Goal: Communication & Community: Share content

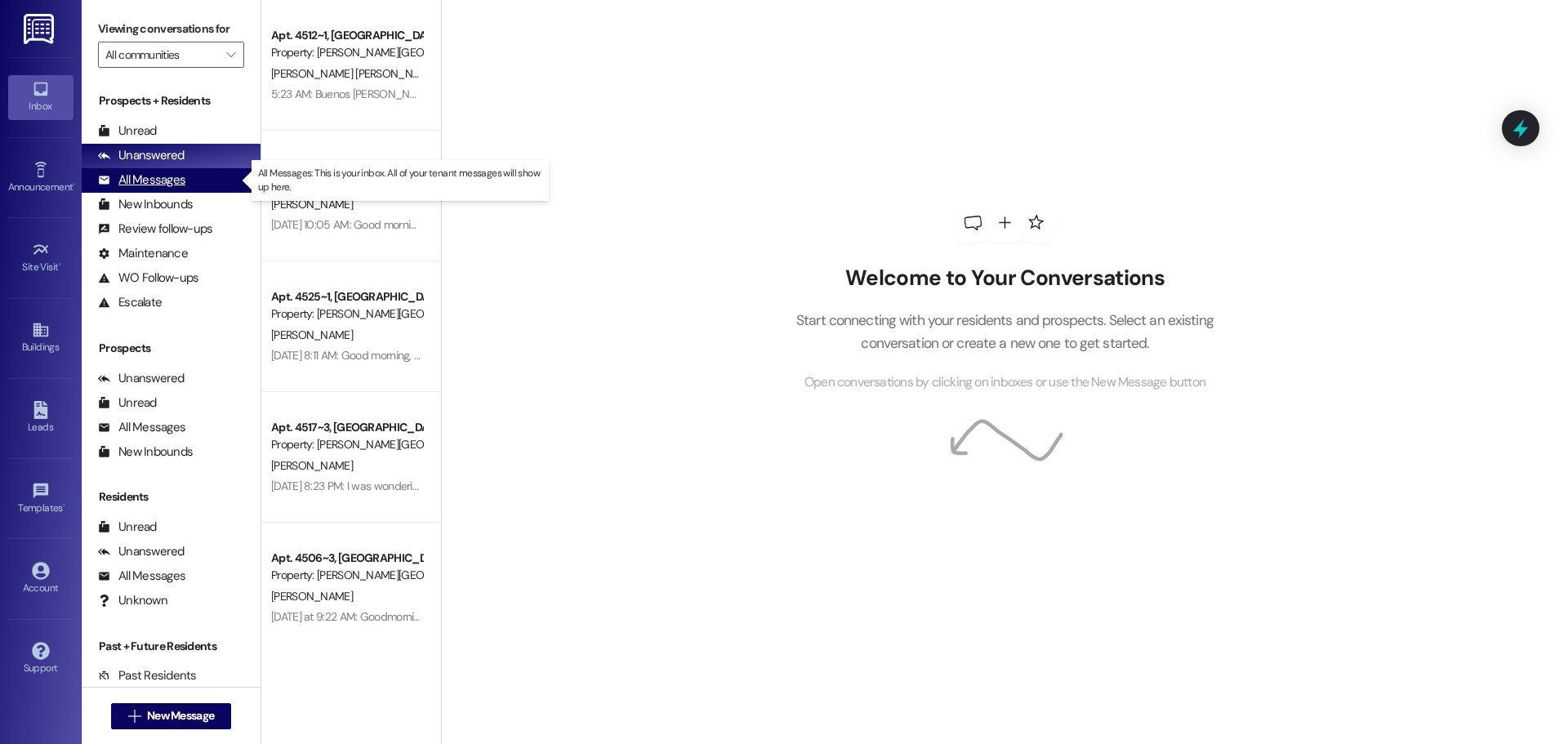
click at [140, 175] on div "All Messages" at bounding box center [142, 180] width 88 height 17
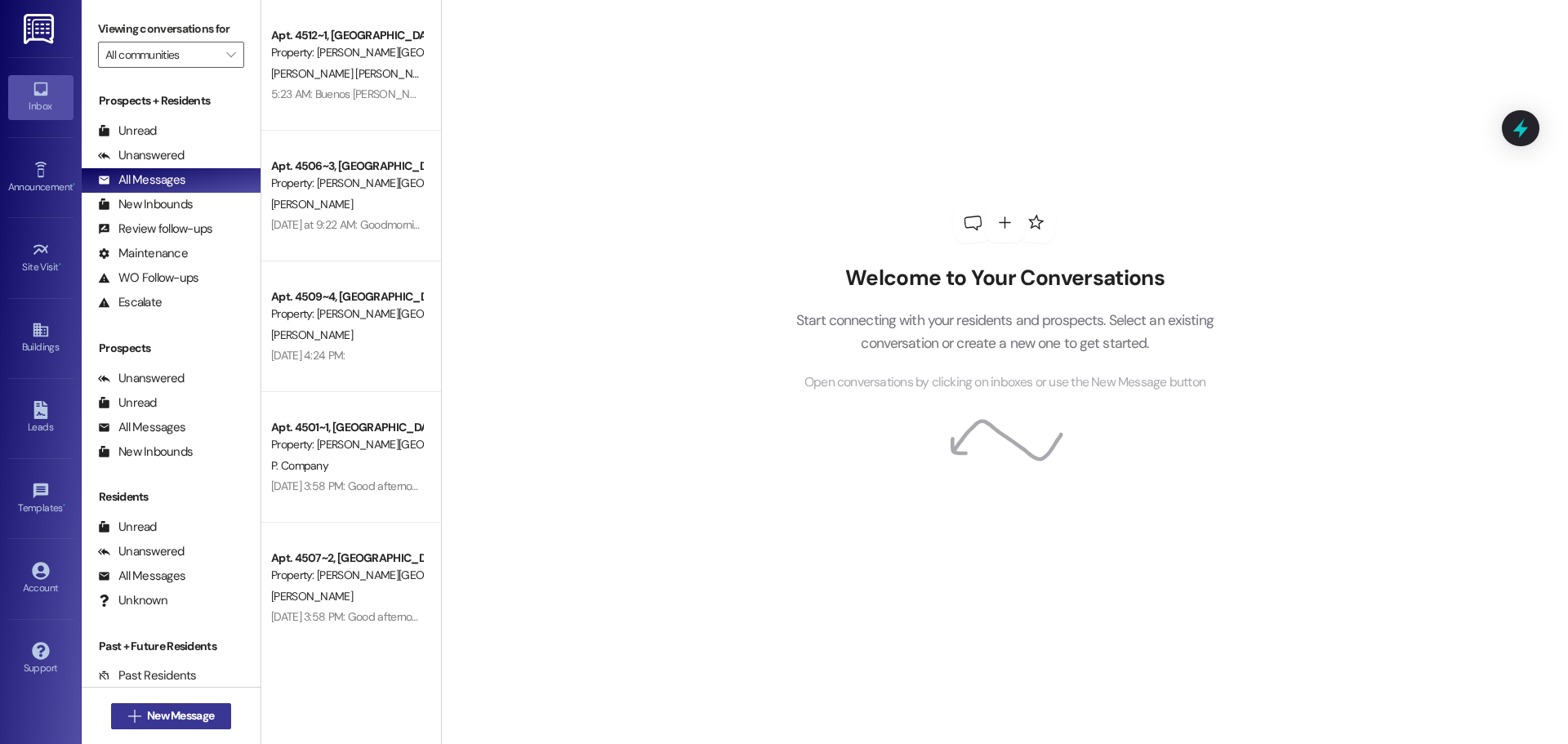
click at [187, 718] on span "New Message" at bounding box center [180, 715] width 67 height 17
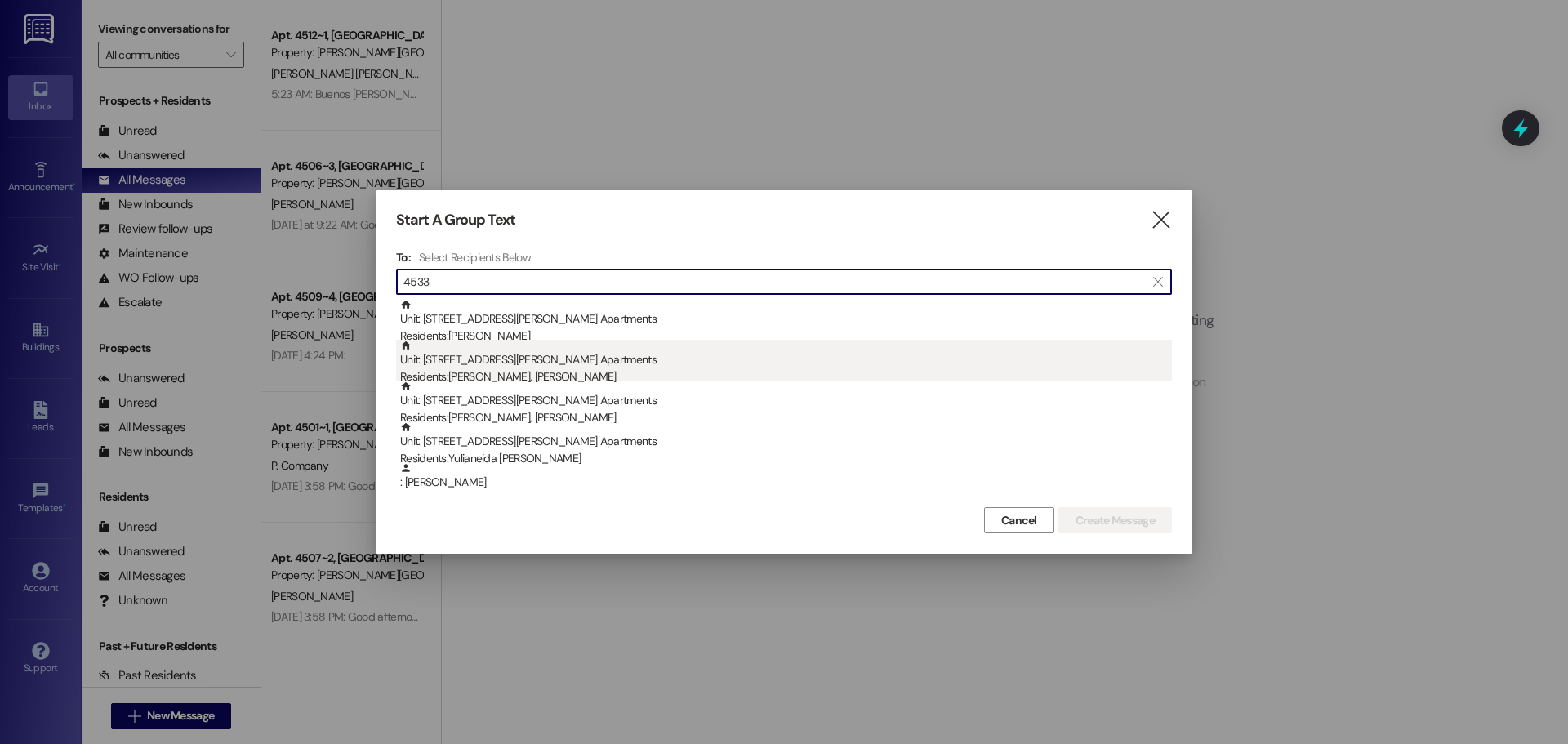
type input "4533"
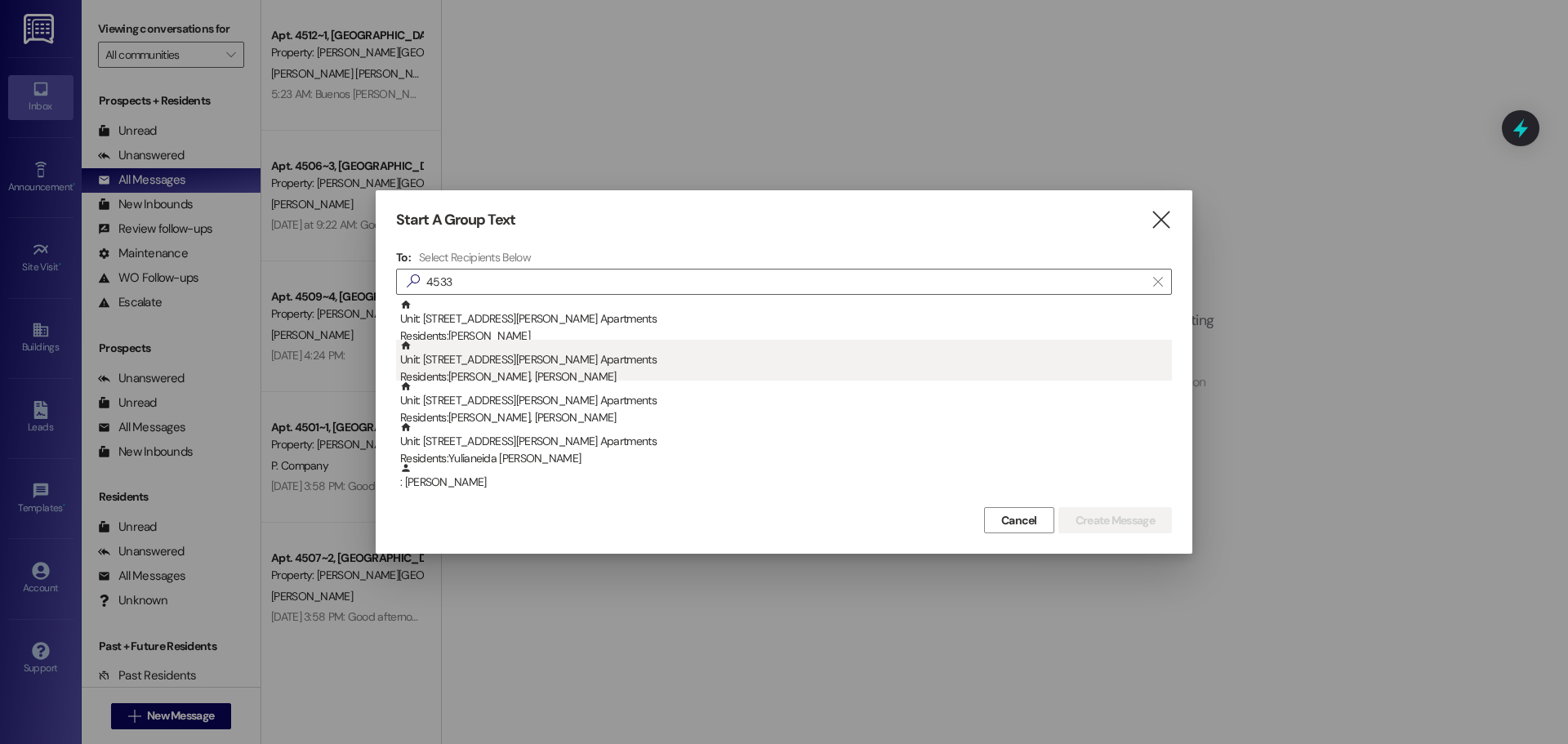
click at [454, 373] on div "Residents: Rozae Parra, Jimmy Parra" at bounding box center [786, 377] width 772 height 17
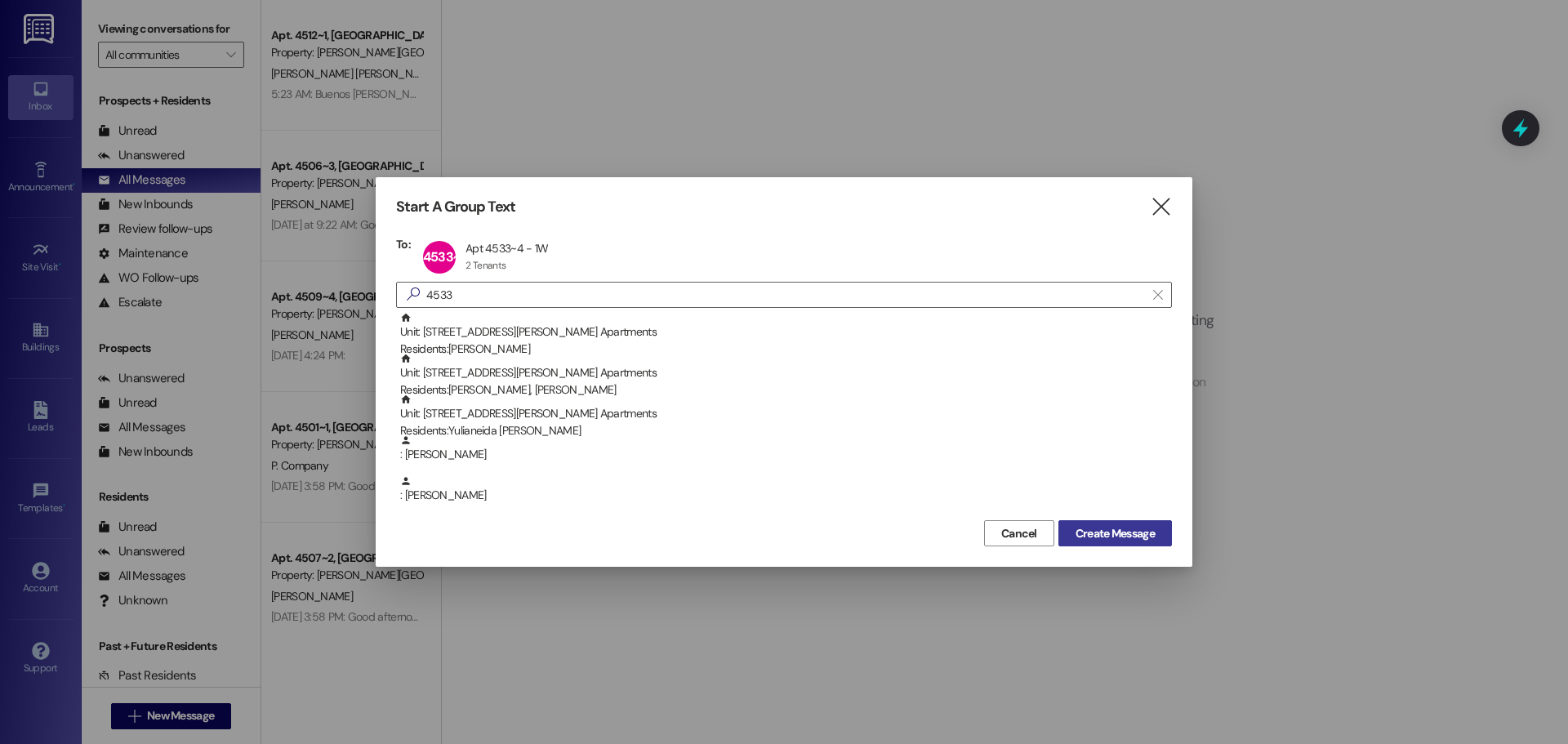
click at [1113, 532] on span "Create Message" at bounding box center [1115, 533] width 79 height 17
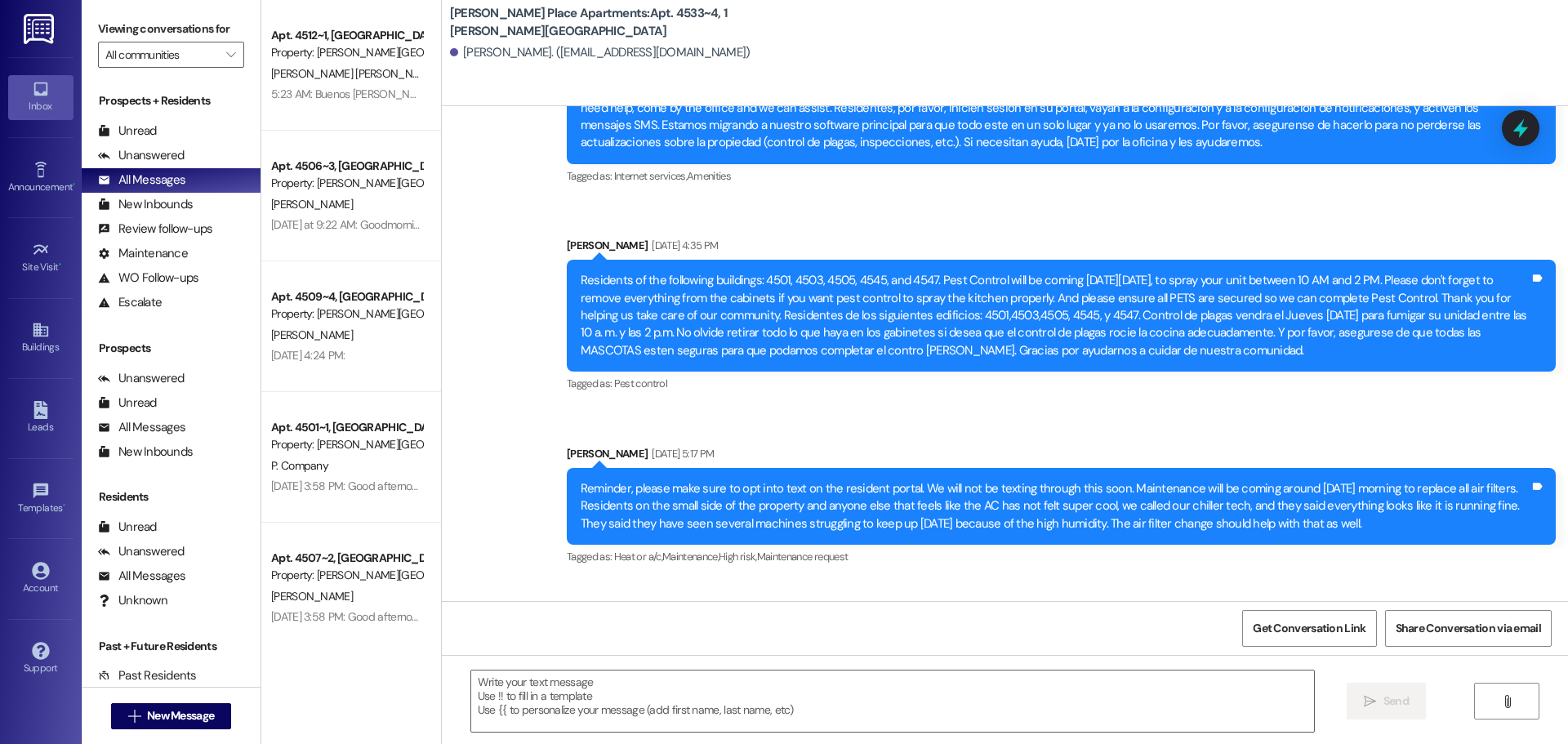
scroll to position [11571, 0]
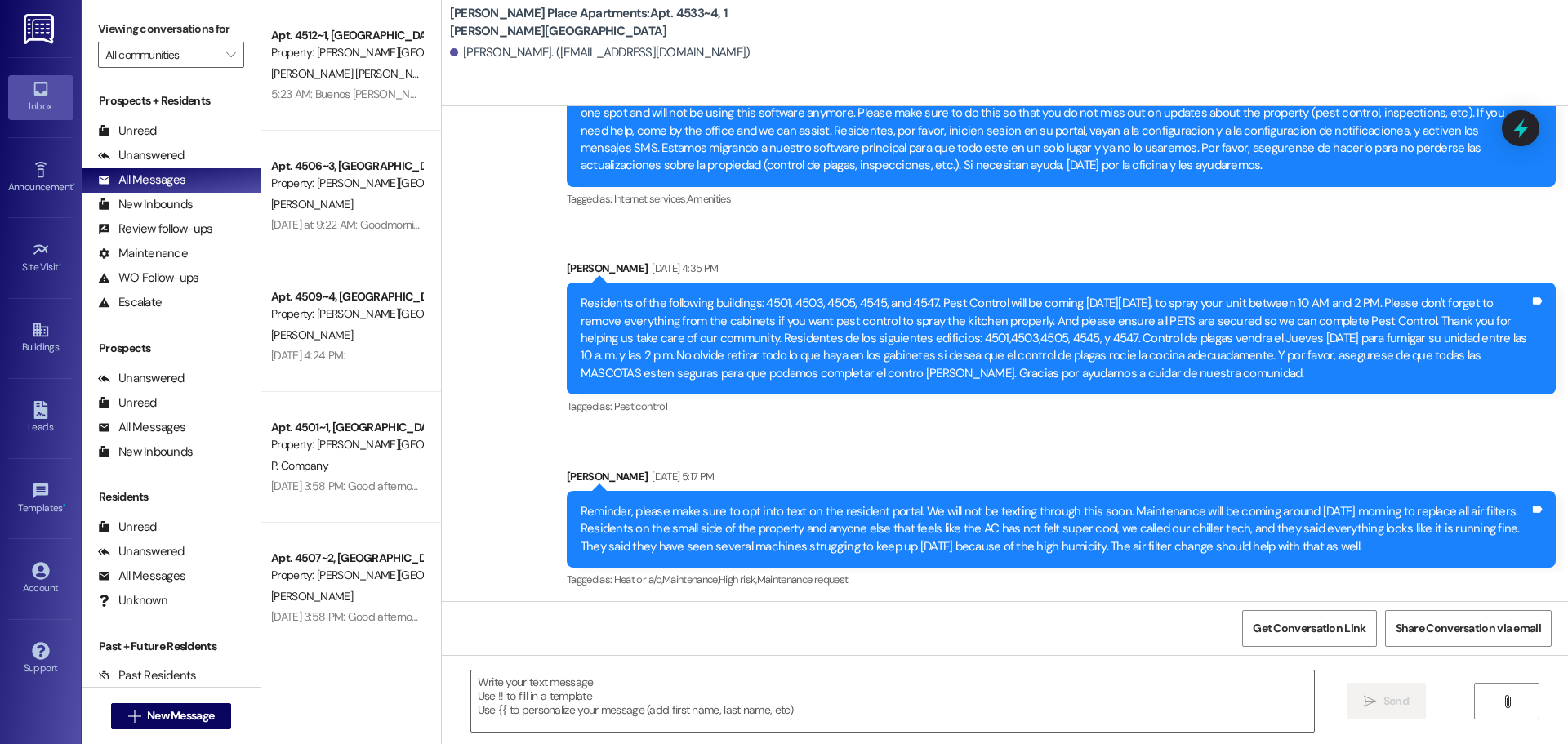
drag, startPoint x: 1176, startPoint y: 288, endPoint x: 563, endPoint y: 223, distance: 616.4
click at [567, 282] on div "Residents of the following buildings: 4501, 4503, 4505, 4545, and 4547. Pest Co…" at bounding box center [1061, 338] width 989 height 111
copy div "Residents of the following buildings: 4501, 4503, 4505, 4545, and 4547. Pest Co…"
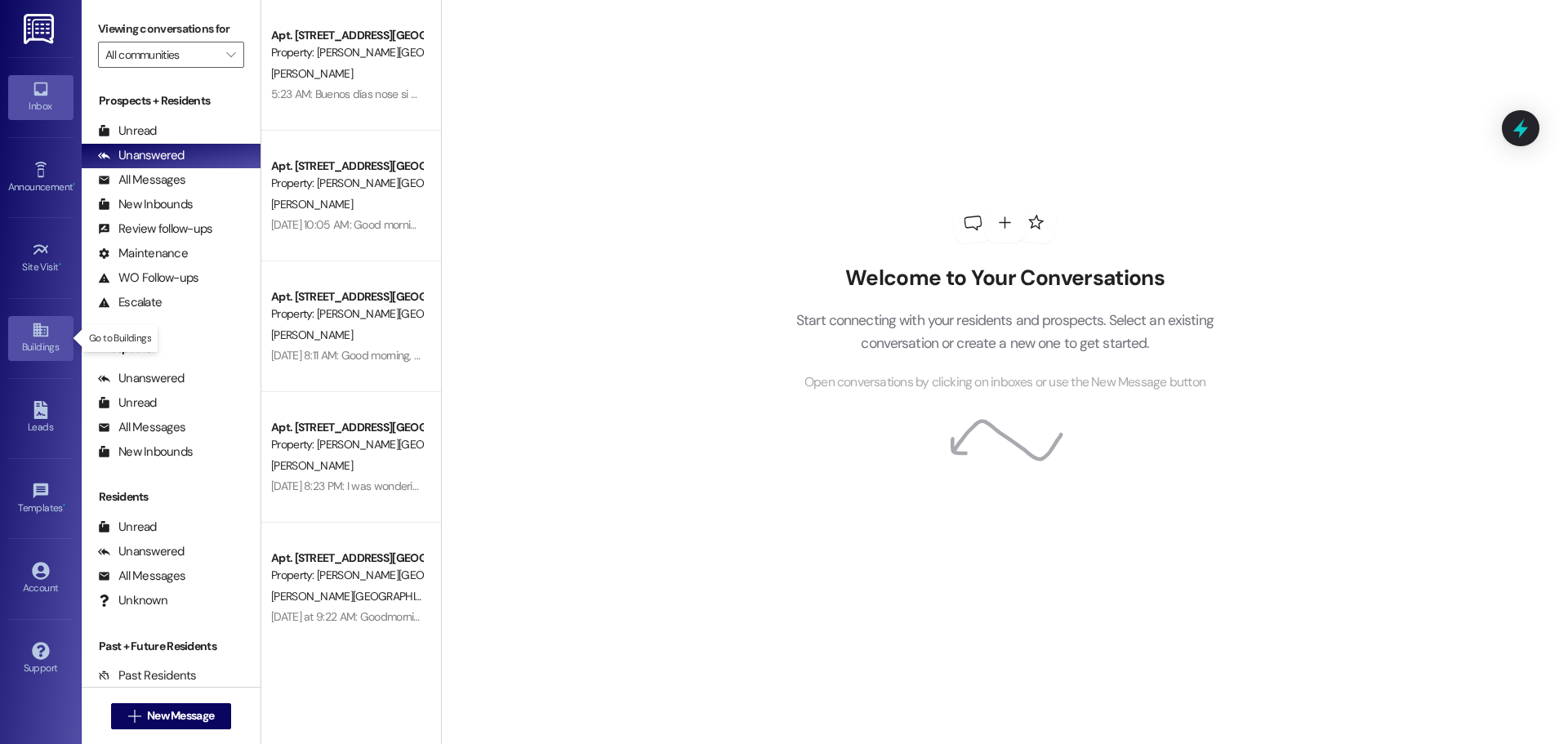
click at [42, 332] on icon at bounding box center [41, 330] width 18 height 18
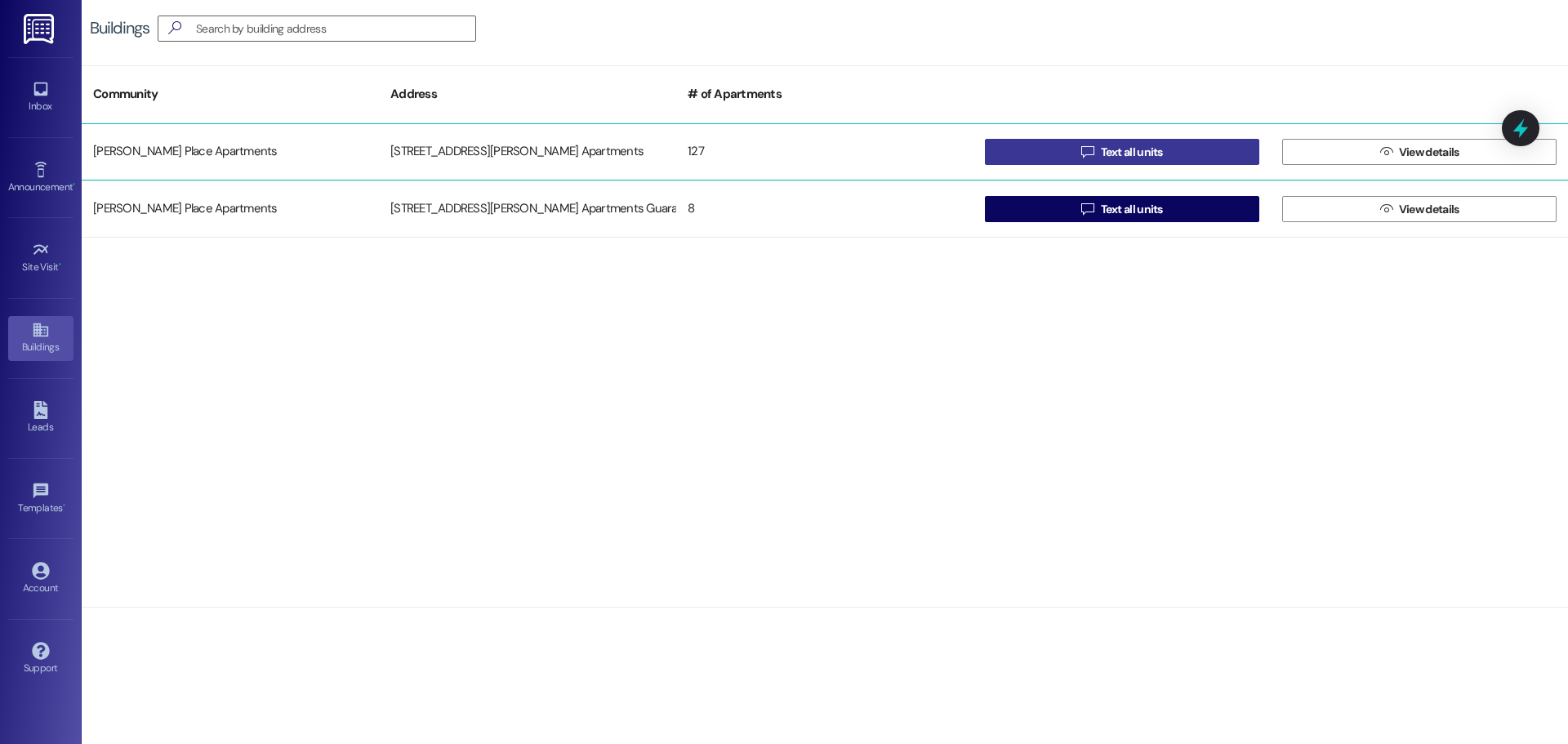
click at [1125, 152] on span "Text all units" at bounding box center [1132, 152] width 62 height 17
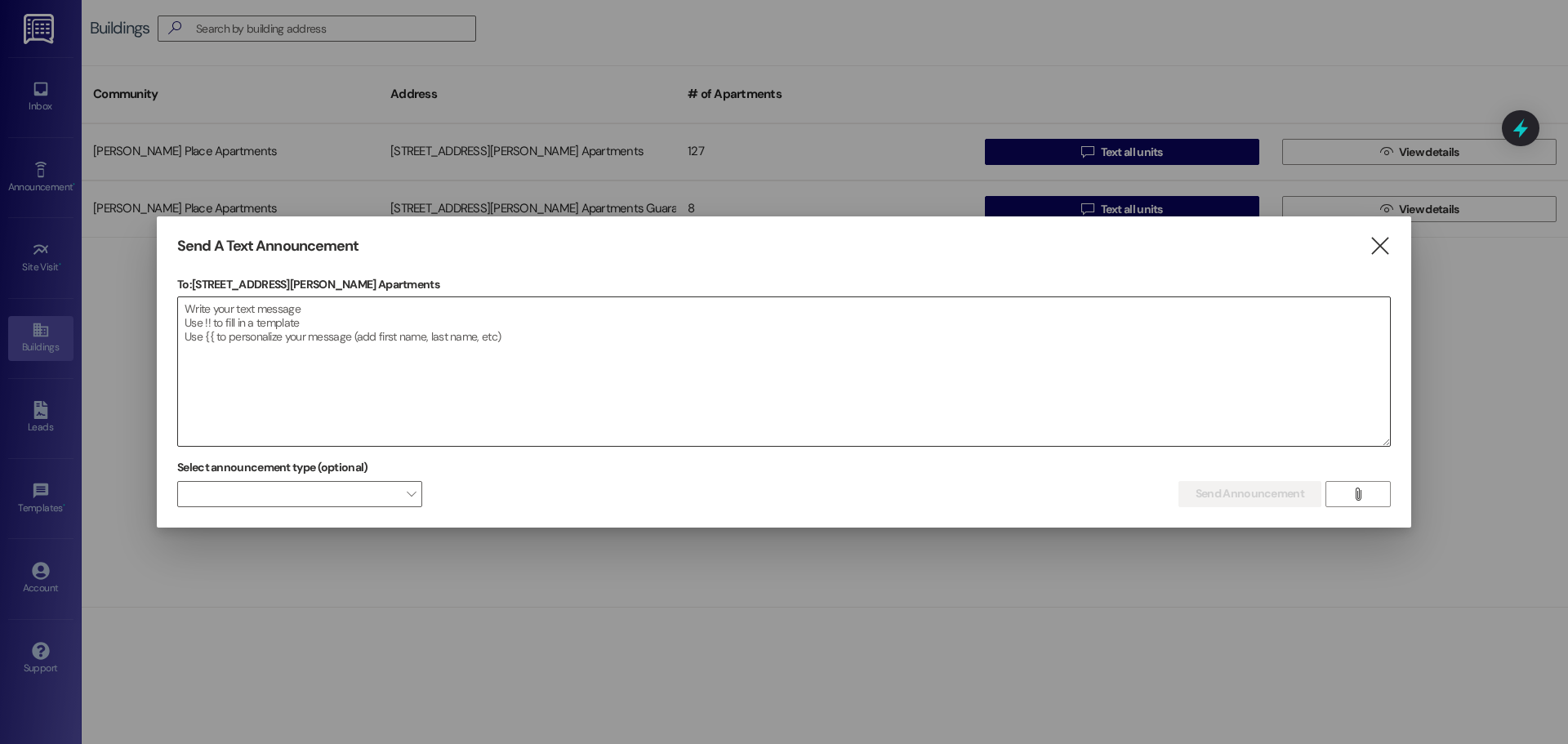
click at [190, 313] on textarea at bounding box center [784, 372] width 1212 height 149
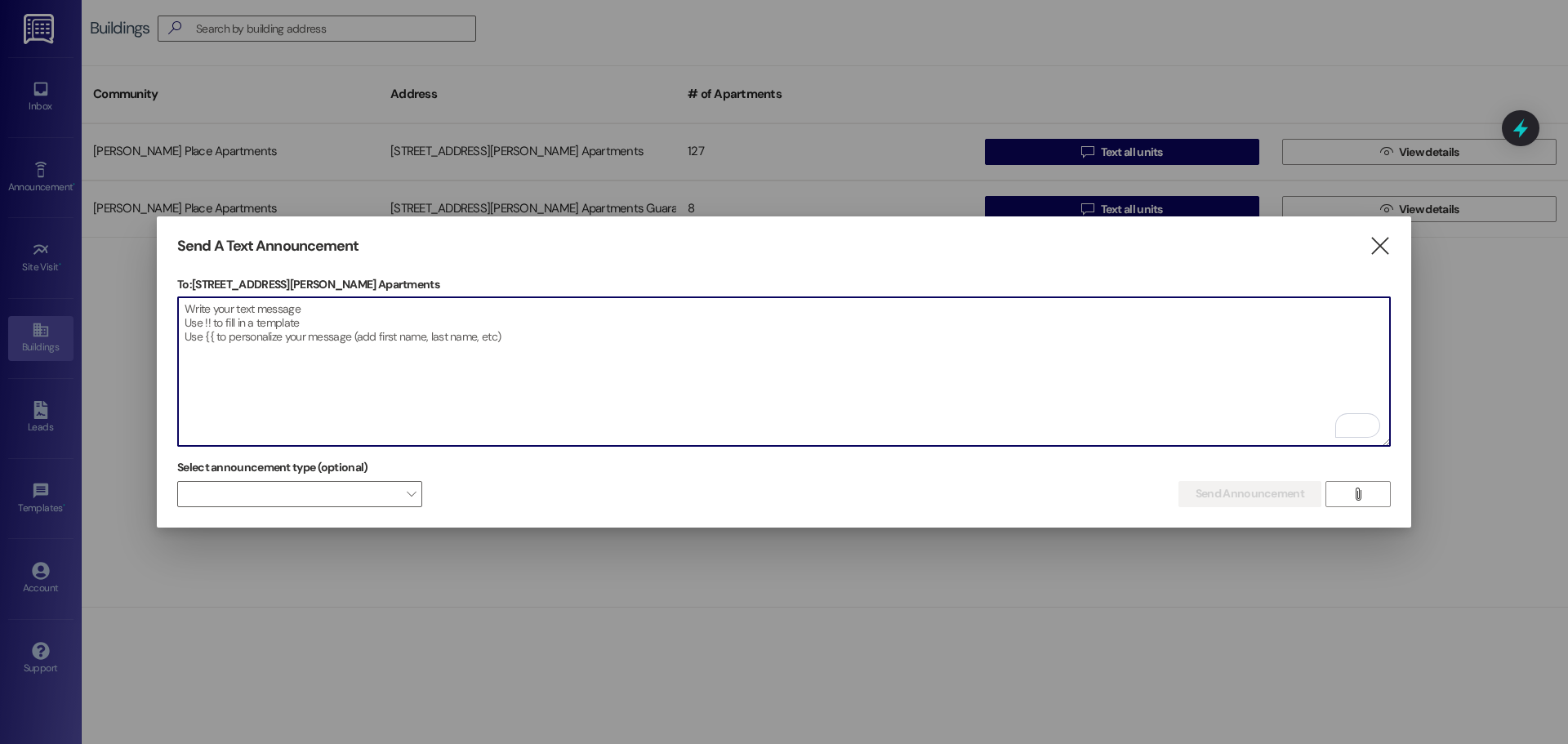
paste textarea "Residents of the following buildings: 4501, 4503, 4505, 4545, and 4547. Pest Co…"
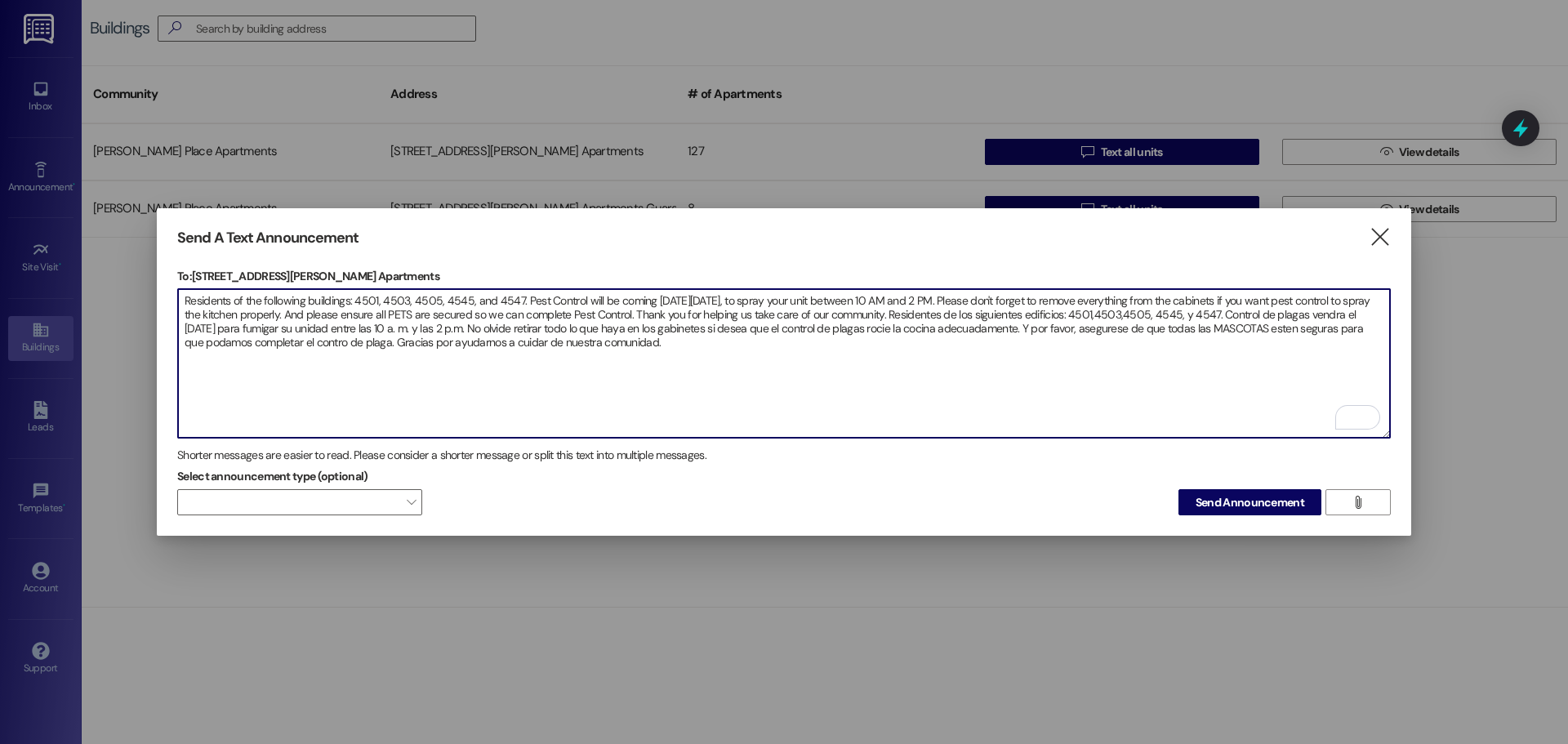
click at [468, 297] on textarea "Residents of the following buildings: 4501, 4503, 4505, 4545, and 4547. Pest Co…" at bounding box center [784, 363] width 1212 height 149
click at [471, 299] on textarea "Residents of the following buildings: 4500, 4502,4504, 4508,4510,4512, and 4547…" at bounding box center [784, 363] width 1212 height 149
click at [499, 298] on textarea "Residents of the following buildings: 4500, 4502,4504, 4508, 4510,4512, and 454…" at bounding box center [784, 363] width 1212 height 149
click at [570, 297] on textarea "Residents of the following buildings: 4500, 4502,4504, 4508, 4510, 4512, and 45…" at bounding box center [784, 363] width 1212 height 149
click at [1276, 313] on textarea "Residents of the following buildings: 4500, 4502,4504, 4508, 4510, 4512, and 45…" at bounding box center [784, 363] width 1212 height 149
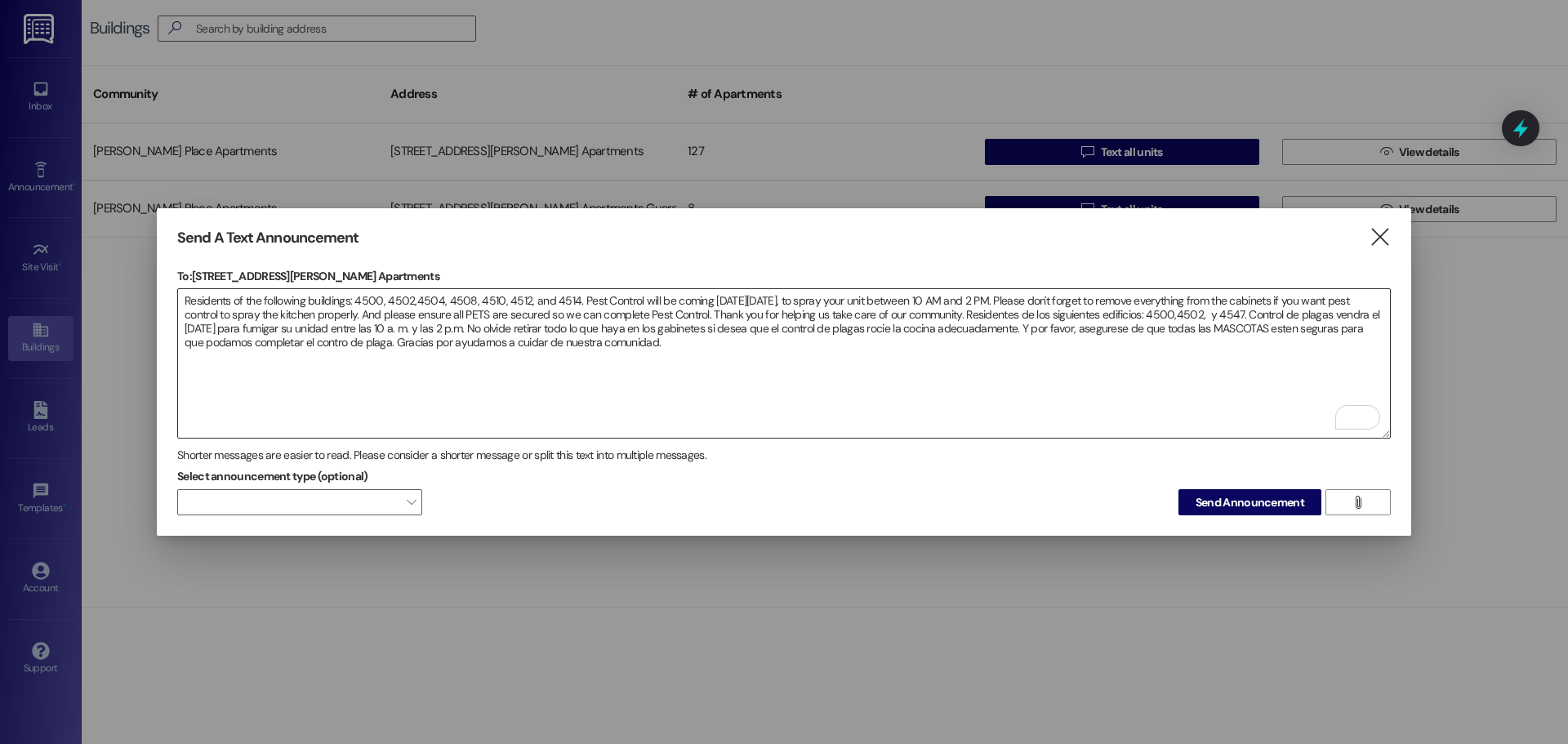
click at [1223, 317] on textarea "Residents of the following buildings: 4500, 4502,4504, 4508, 4510, 4512, and 45…" at bounding box center [784, 363] width 1212 height 149
click at [1373, 309] on textarea "Residents of the following buildings: 4500, 4502,4504, 4508, 4510, 4512, and 45…" at bounding box center [784, 363] width 1212 height 149
click at [820, 296] on textarea "Residents of the following buildings: 4500, 4502,4504, 4508, 4510, 4512, and 45…" at bounding box center [784, 363] width 1212 height 149
click at [406, 325] on textarea "Residents of the following buildings: 4500, 4502,4504, 4508, 4510, 4512, and 45…" at bounding box center [784, 363] width 1212 height 149
click at [833, 347] on textarea "Residents of the following buildings: 4500, 4502,4504, 4508, 4510, 4512, and 45…" at bounding box center [784, 363] width 1212 height 149
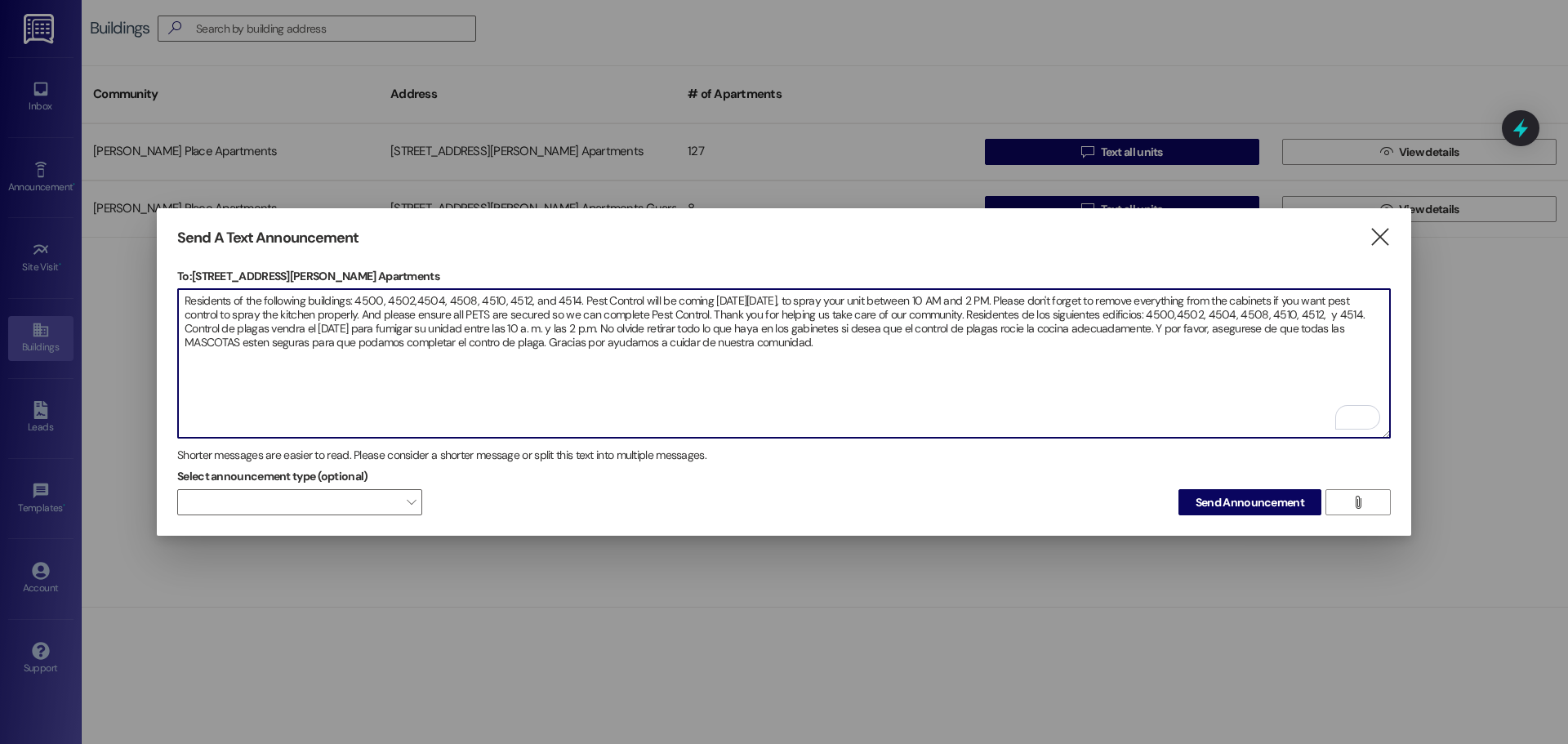
drag, startPoint x: 824, startPoint y: 338, endPoint x: 183, endPoint y: 299, distance: 642.2
click at [183, 299] on textarea "Residents of the following buildings: 4500, 4502,4504, 4508, 4510, 4512, and 45…" at bounding box center [784, 363] width 1212 height 149
click at [889, 353] on textarea "Residents of the following buildings: 4500, 4502,4504, 4508, 4510, 4512, and 45…" at bounding box center [784, 363] width 1212 height 149
click at [412, 299] on textarea "Residents of the following buildings: 4500, 4502,4504, 4508, 4510, 4512, and 45…" at bounding box center [784, 363] width 1212 height 149
click at [1193, 310] on textarea "Residents of the following buildings: 4500, 4502, 4504, 4508, 4510, 4512, and 4…" at bounding box center [784, 363] width 1212 height 149
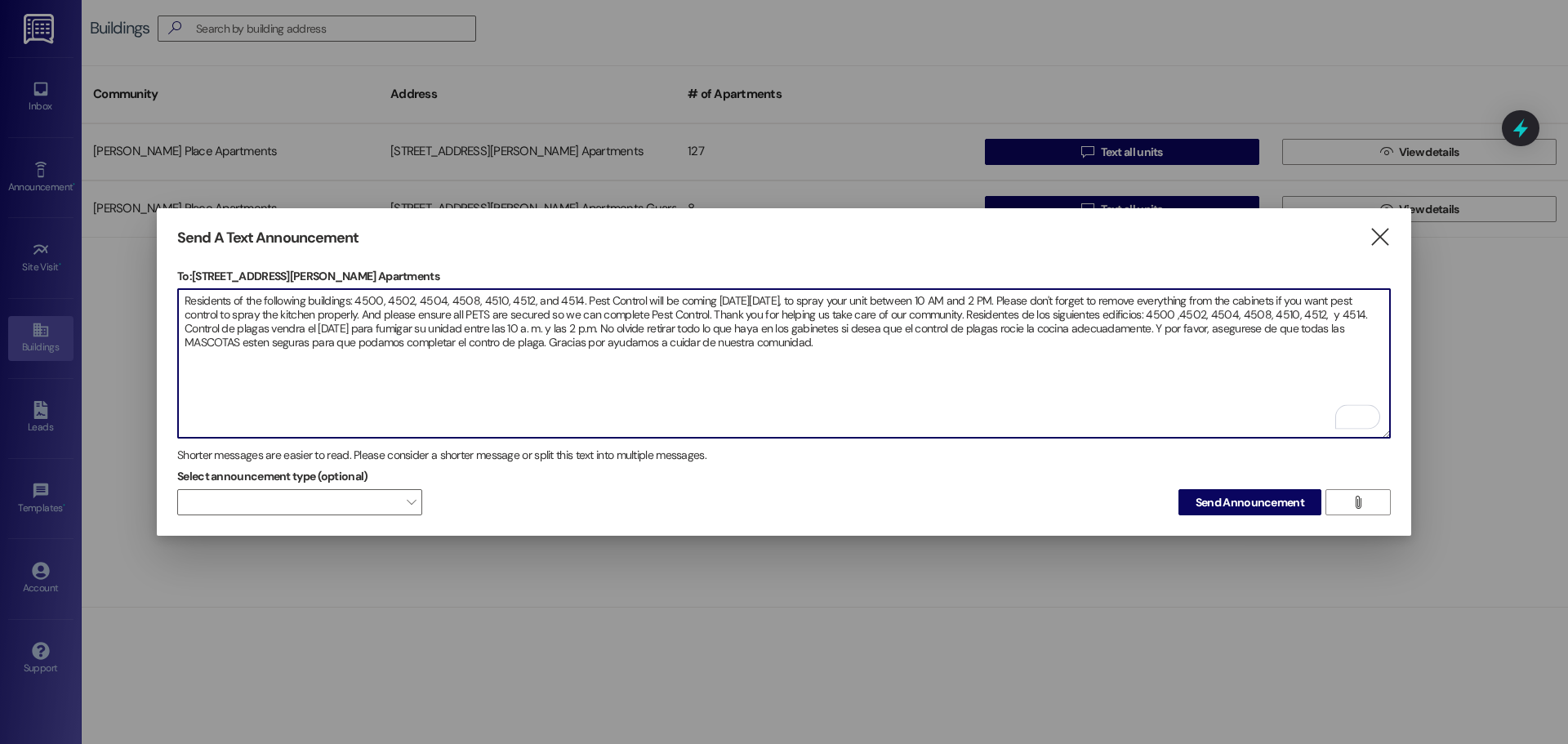
click at [1198, 314] on textarea "Residents of the following buildings: 4500, 4502, 4504, 4508, 4510, 4512, and 4…" at bounding box center [784, 363] width 1212 height 149
click at [899, 354] on textarea "Residents of the following buildings: 4500, 4502, 4504, 4508, 4510, 4512, and 4…" at bounding box center [784, 363] width 1212 height 149
type textarea "Residents of the following buildings: 4500, 4502, 4504, 4508, 4510, 4512, and 4…"
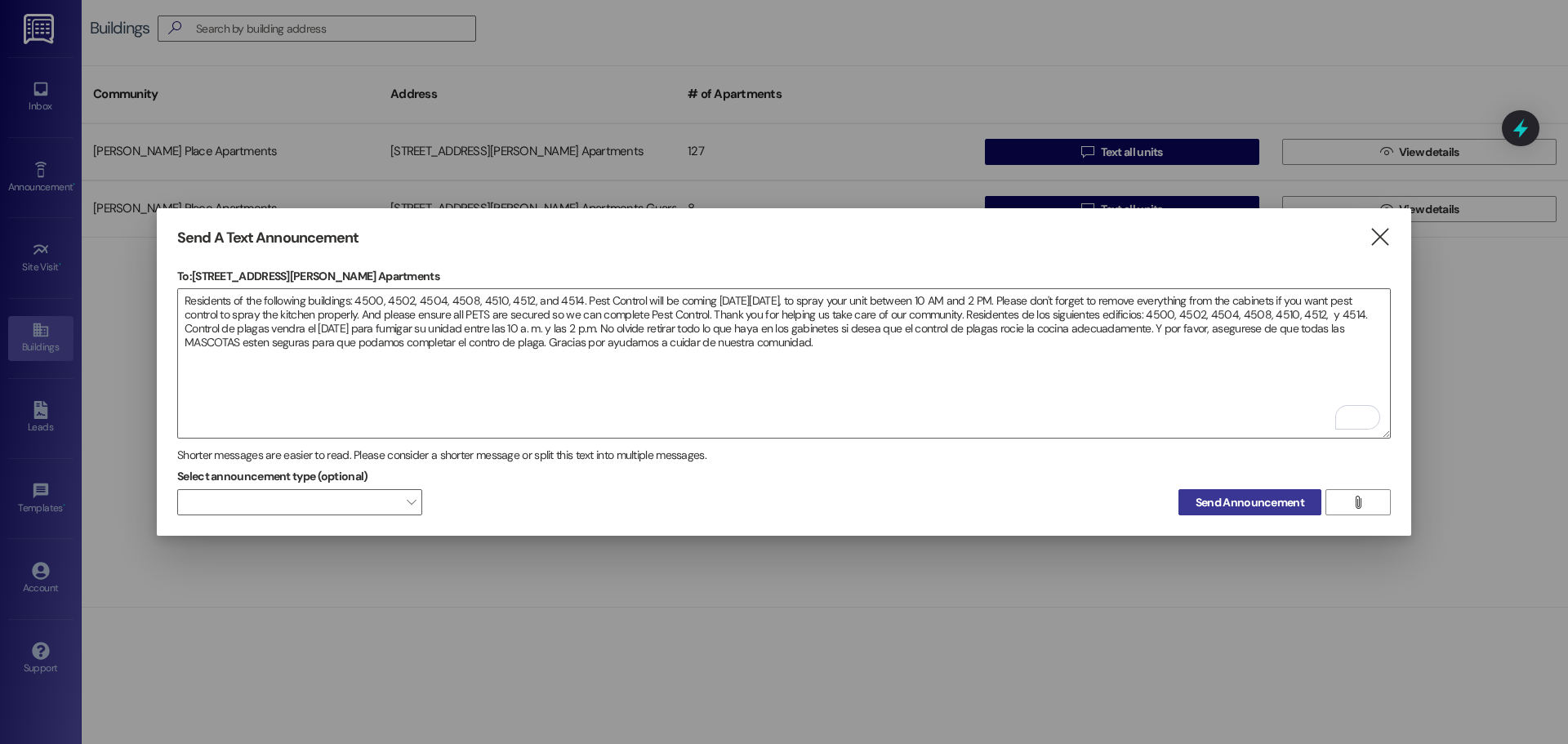
click at [1220, 500] on span "Send Announcement" at bounding box center [1249, 502] width 108 height 17
